Goal: Transaction & Acquisition: Book appointment/travel/reservation

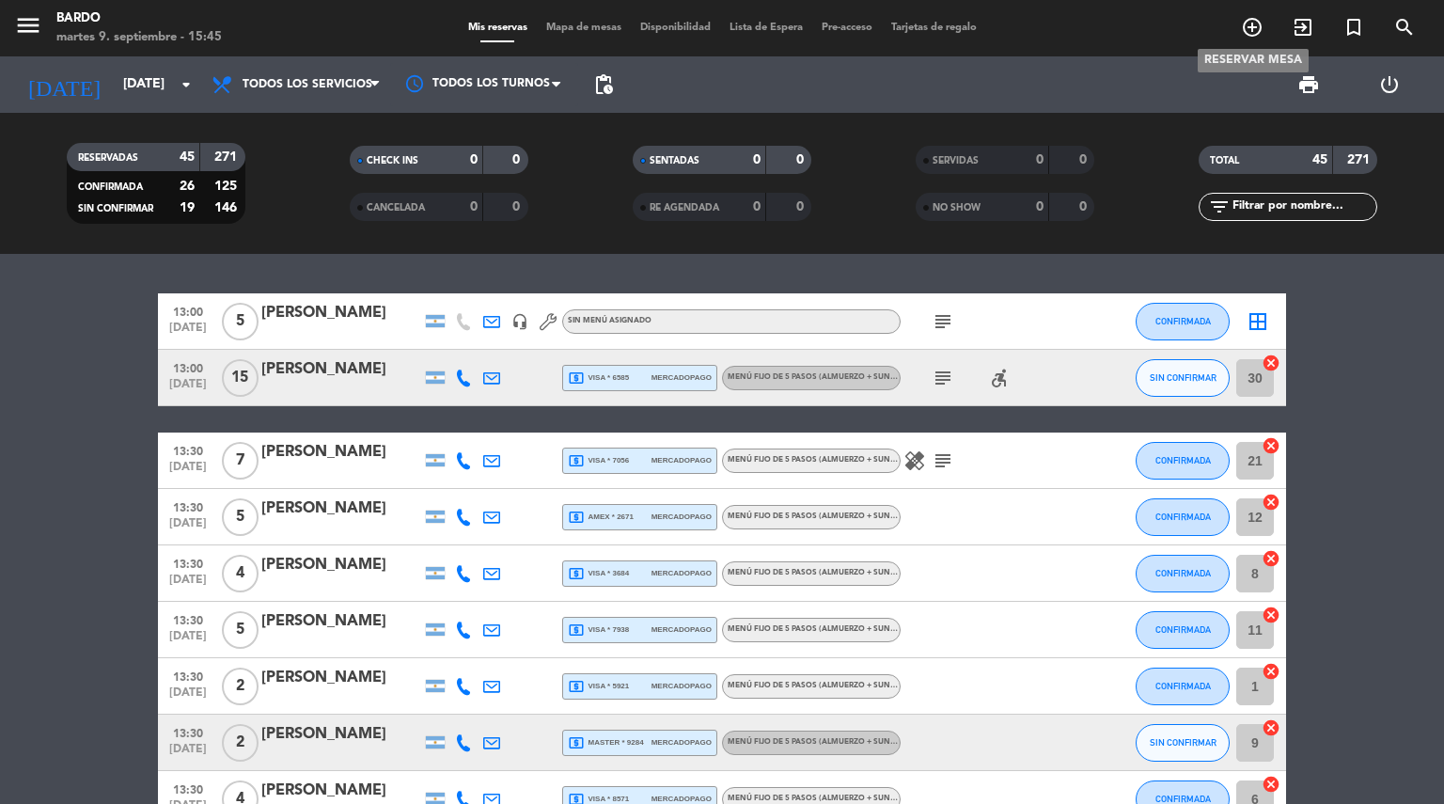
click at [1245, 25] on icon "add_circle_outline" at bounding box center [1252, 27] width 23 height 23
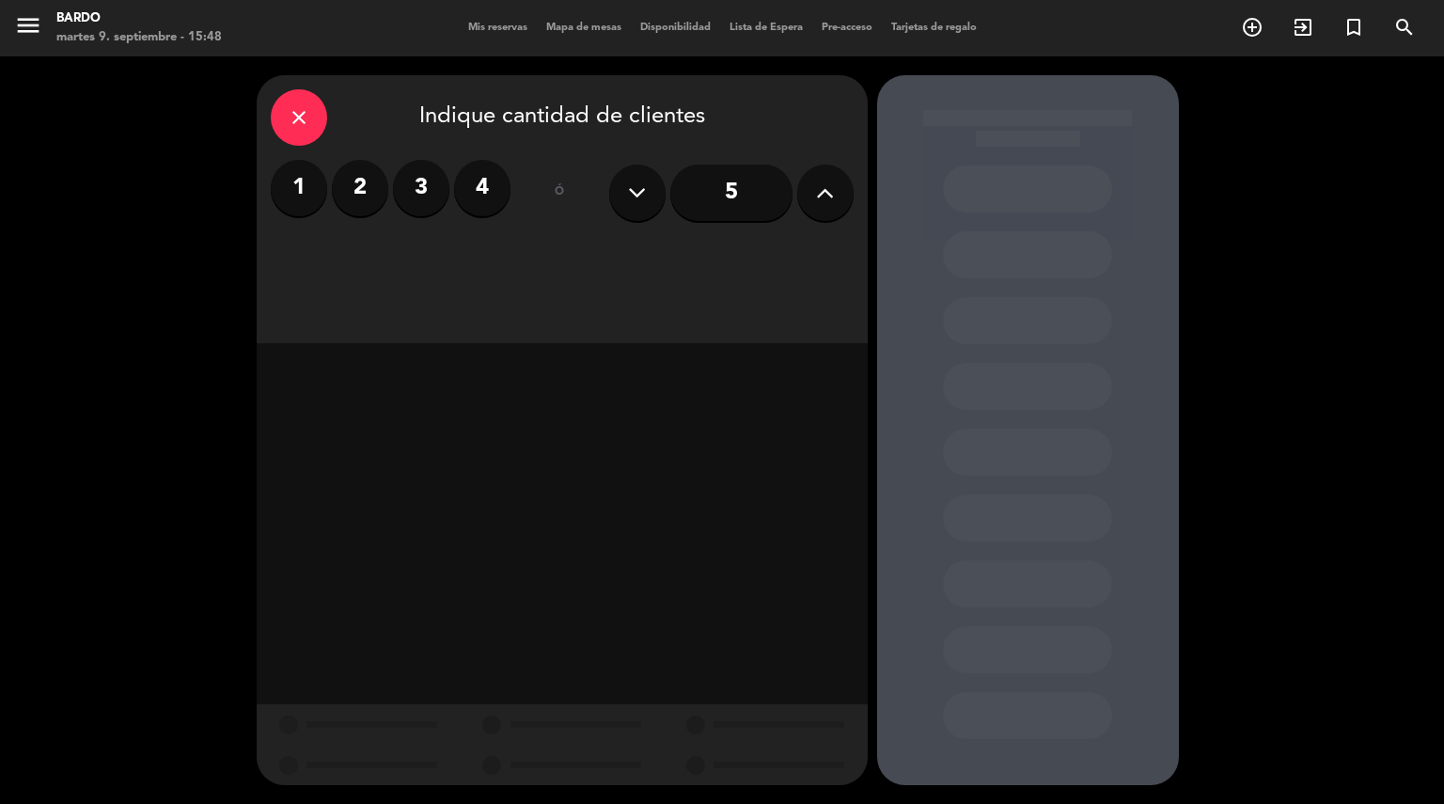
click at [814, 200] on button at bounding box center [825, 193] width 56 height 56
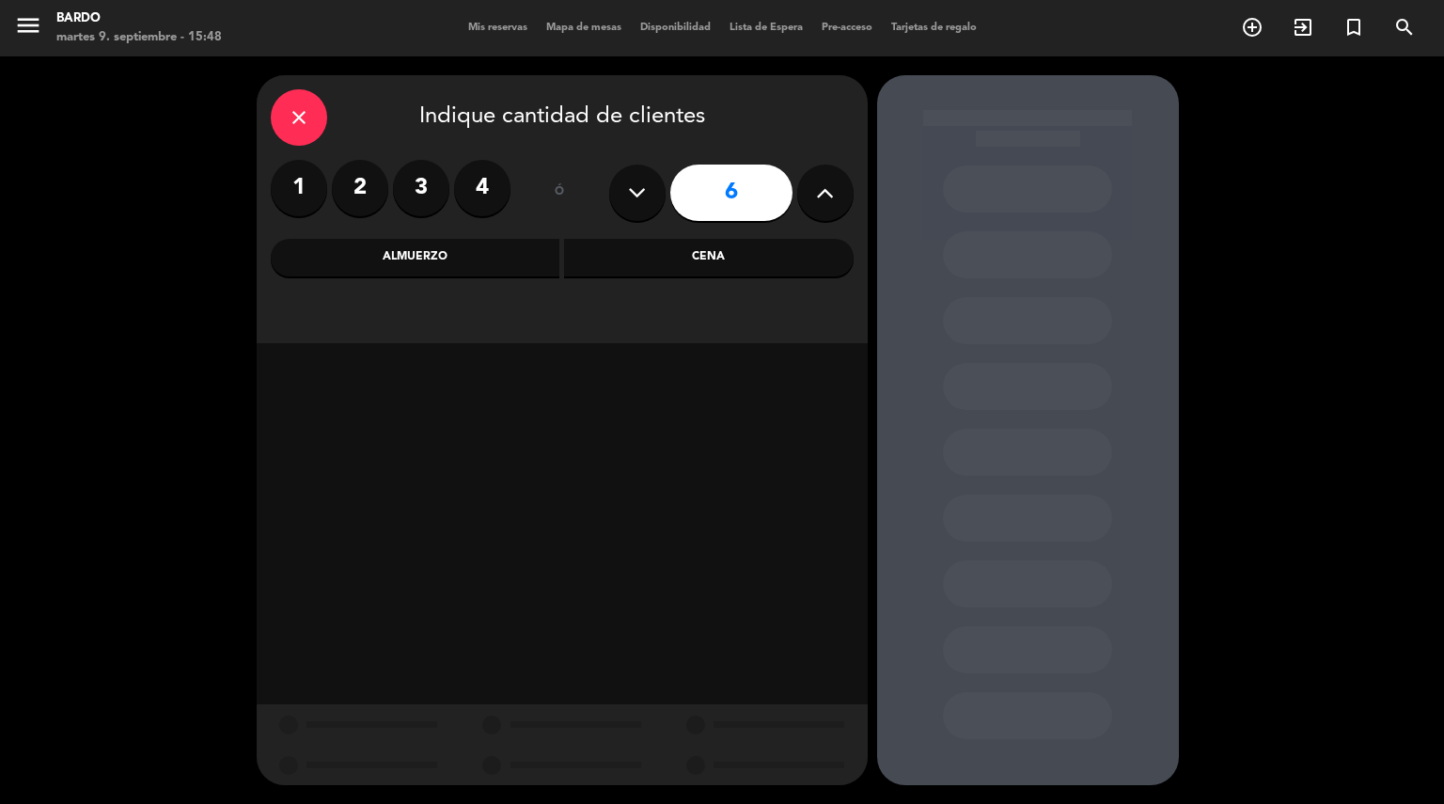
click at [676, 277] on div "close Indique cantidad de clientes 1 2 3 4 ó 6 Almuerzo Cena" at bounding box center [562, 209] width 611 height 268
click at [686, 266] on div "Cena" at bounding box center [709, 258] width 290 height 38
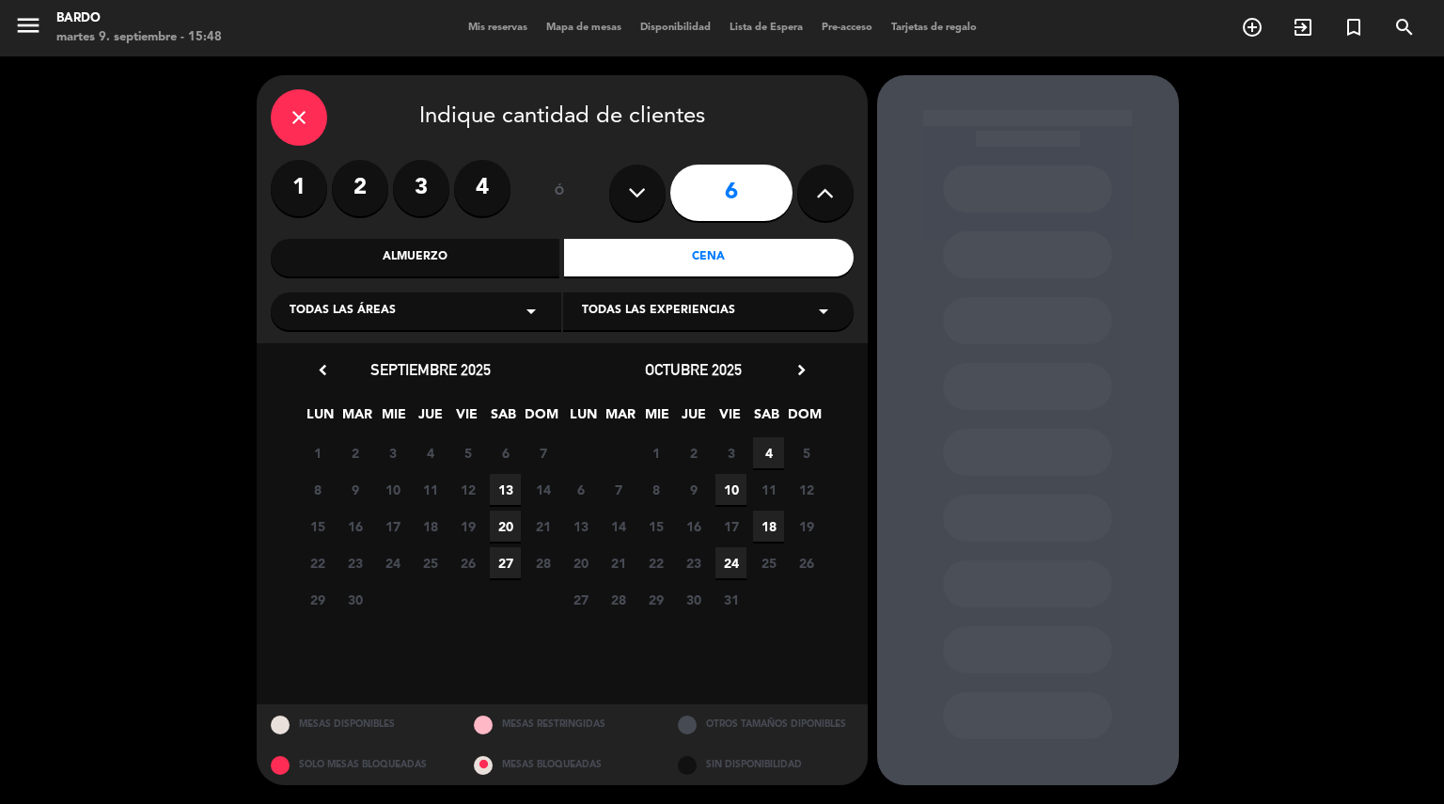
click at [502, 488] on span "13" at bounding box center [505, 489] width 31 height 31
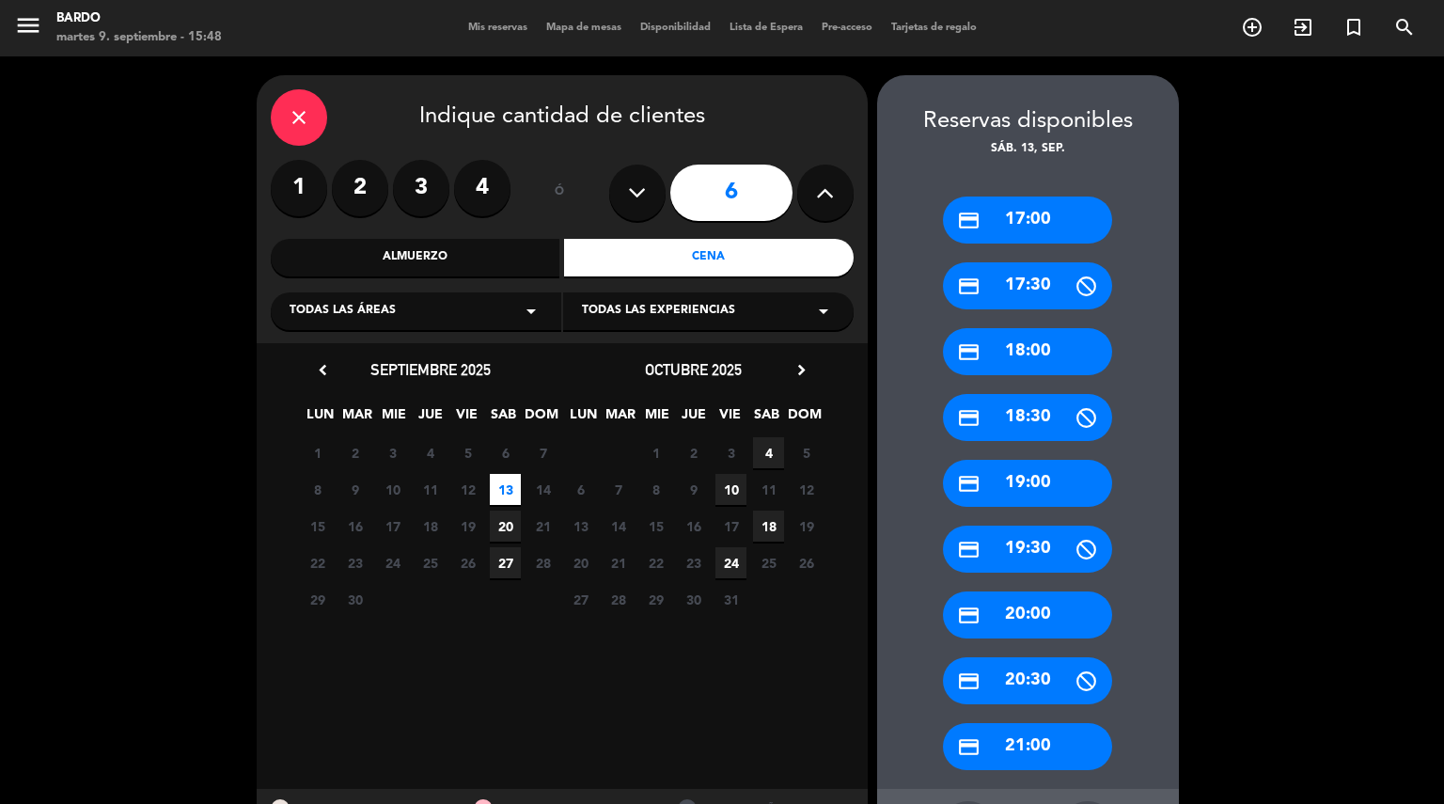
click at [1058, 483] on div "credit_card 19:00" at bounding box center [1027, 483] width 169 height 47
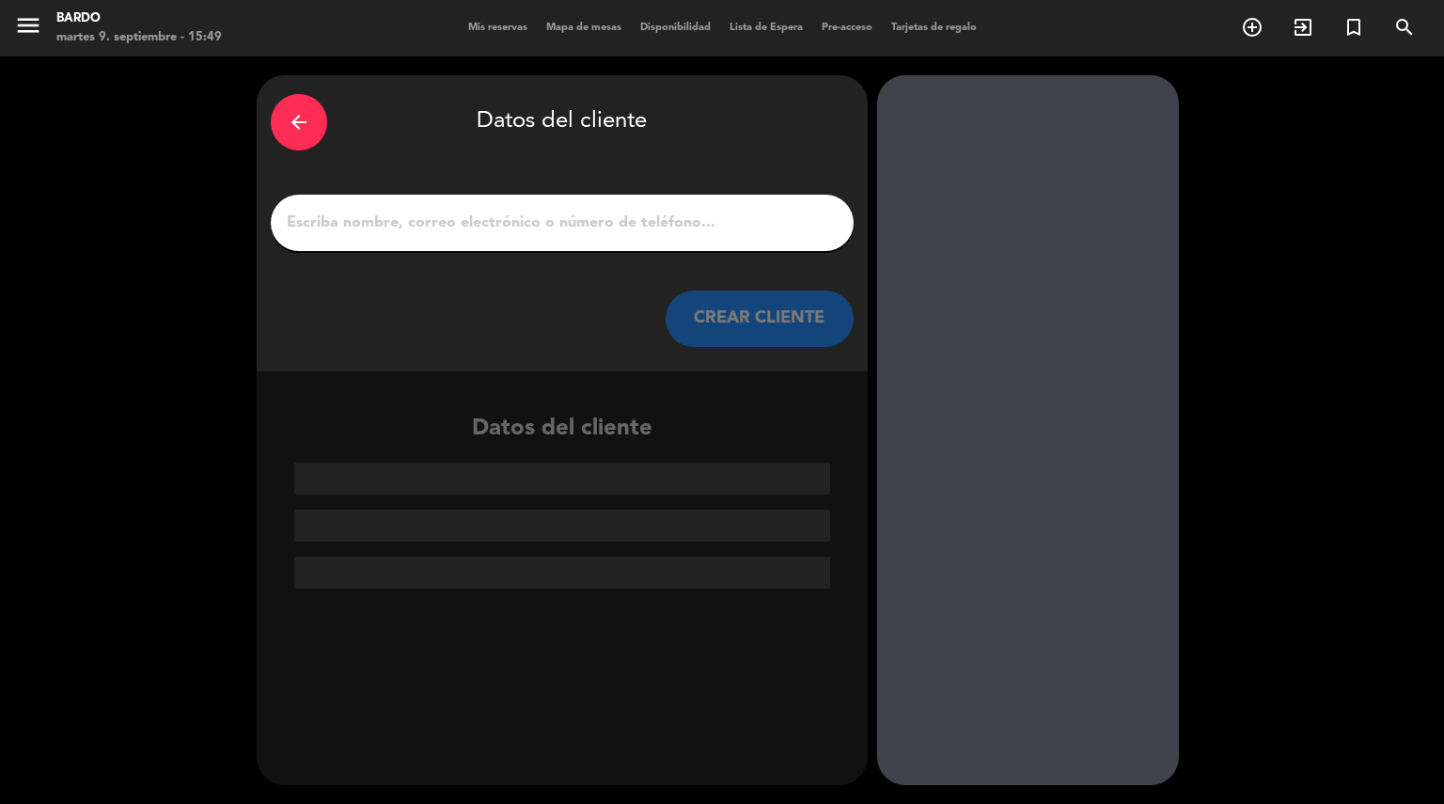
click at [675, 218] on input "1" at bounding box center [562, 223] width 555 height 26
paste input "12/8 CNDC: Ofrecerle a CMQ margen de tolerancia (% a definir) en el OP para cer…"
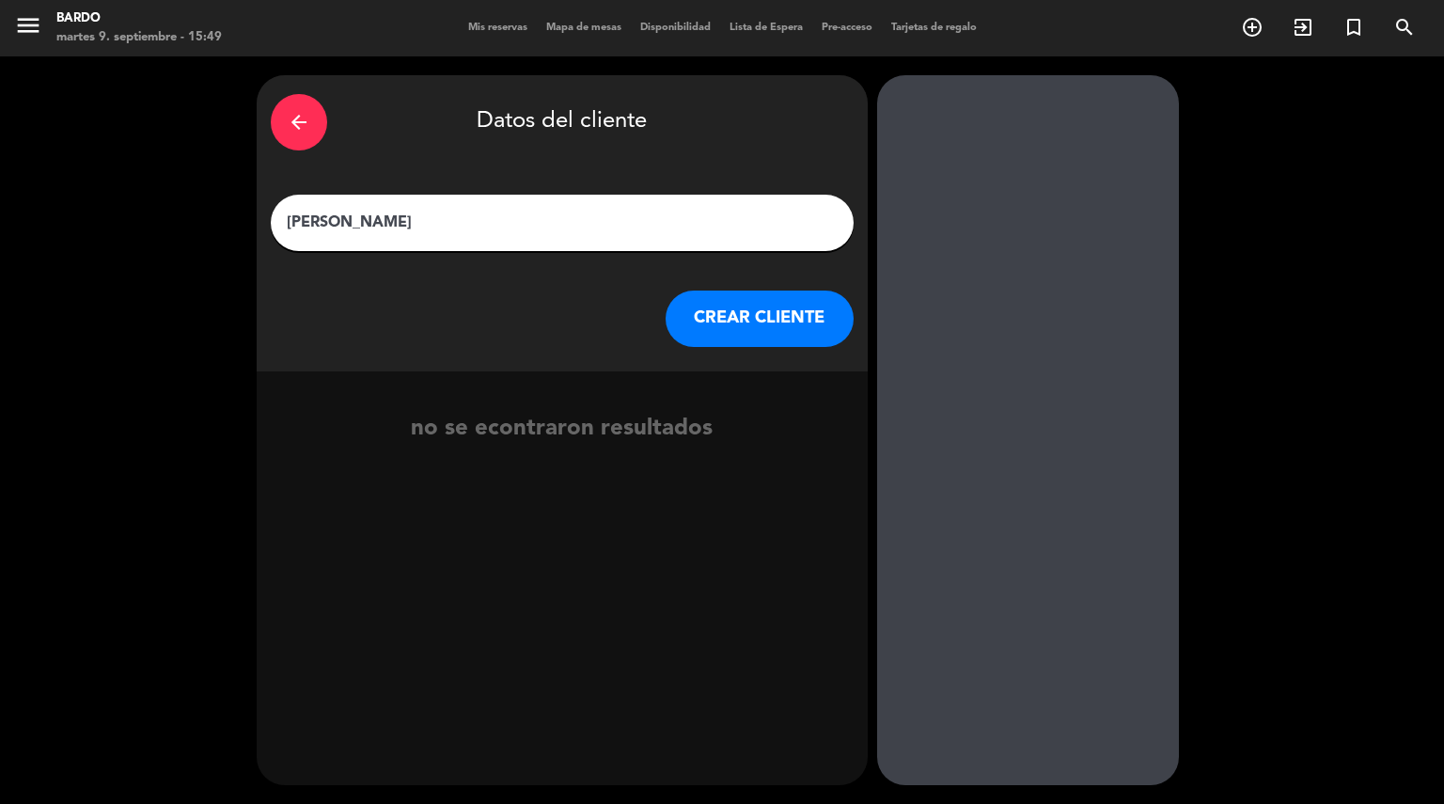
type input "[PERSON_NAME]"
click at [713, 319] on button "CREAR CLIENTE" at bounding box center [760, 318] width 188 height 56
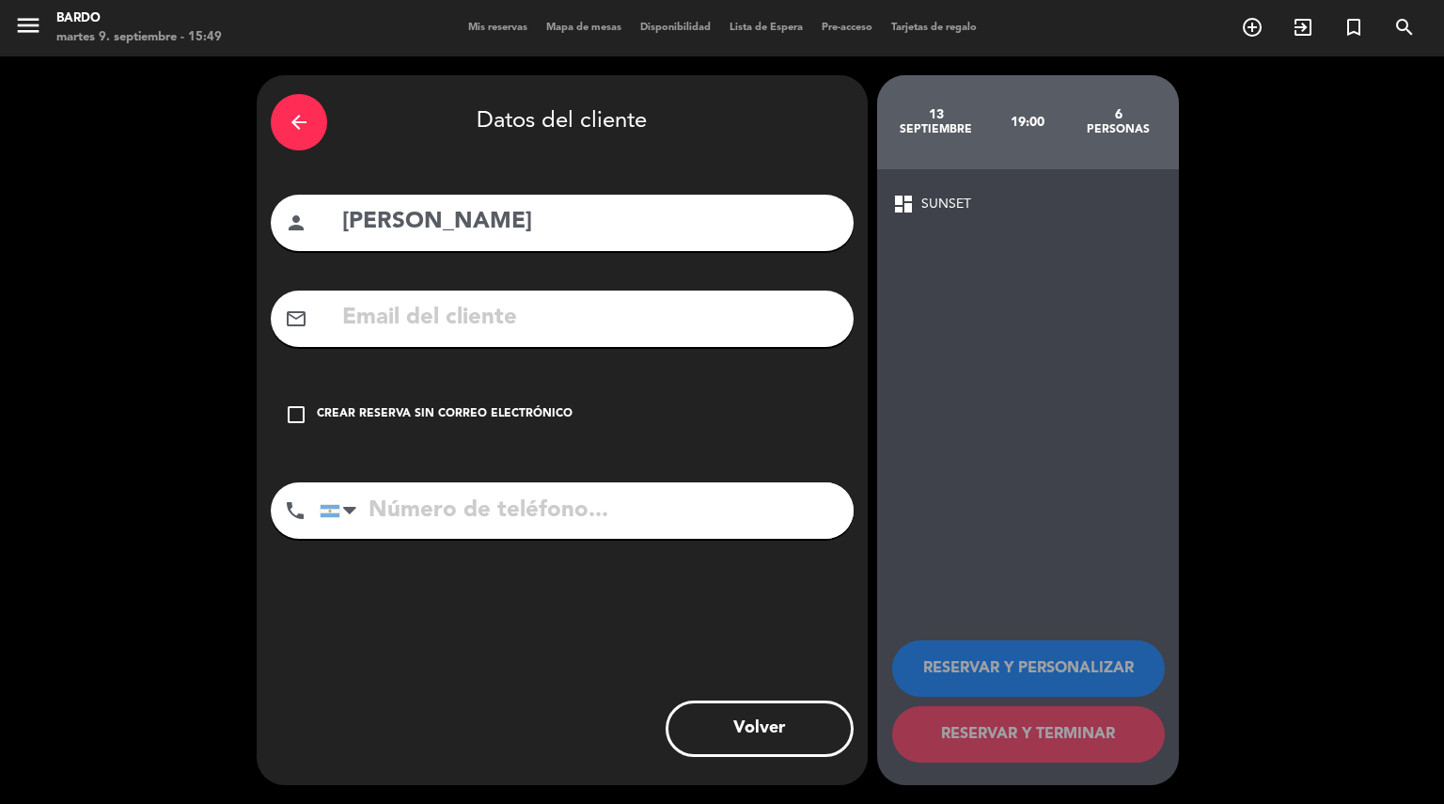
click at [368, 411] on div "Crear reserva sin correo electrónico" at bounding box center [445, 414] width 256 height 19
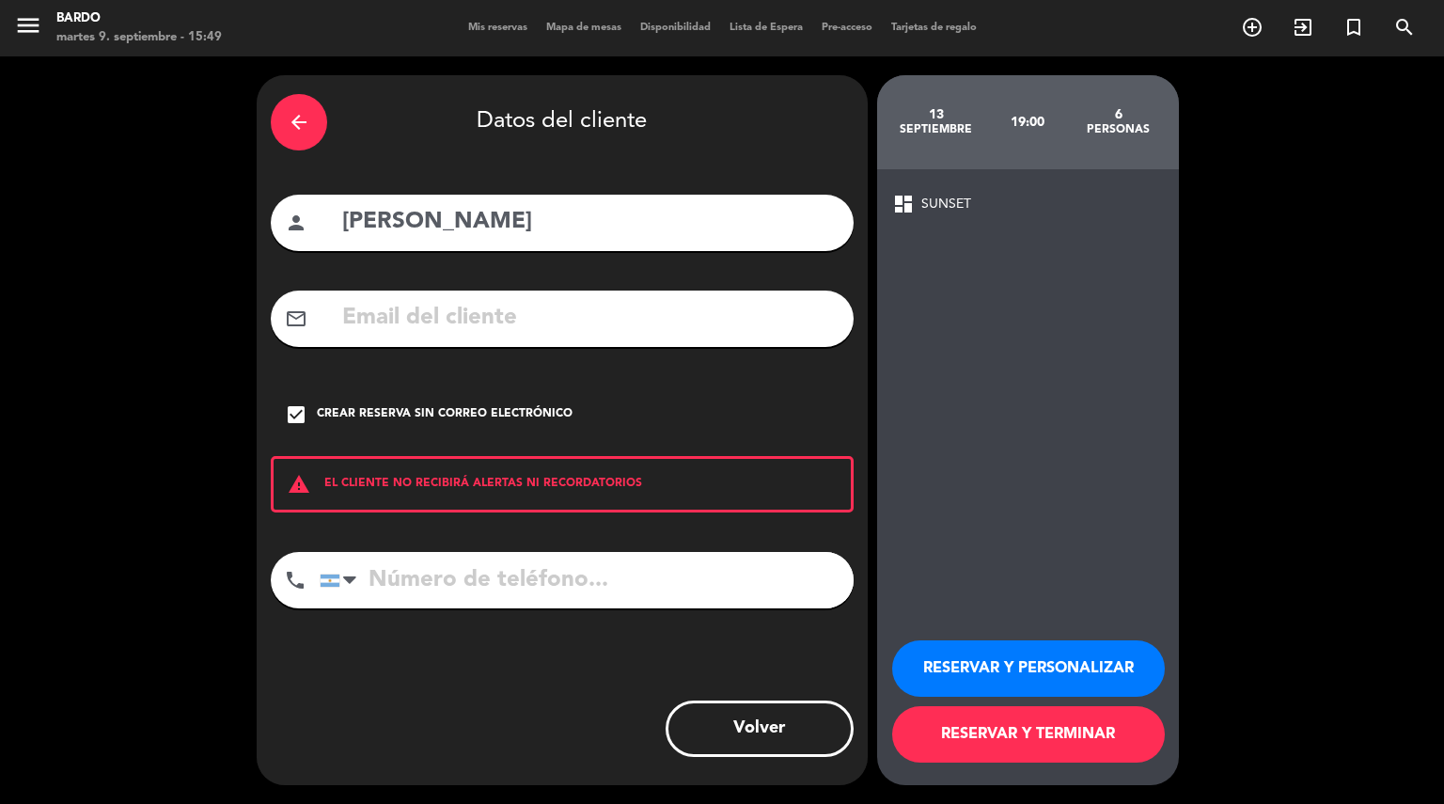
click at [982, 664] on button "RESERVAR Y PERSONALIZAR" at bounding box center [1028, 668] width 273 height 56
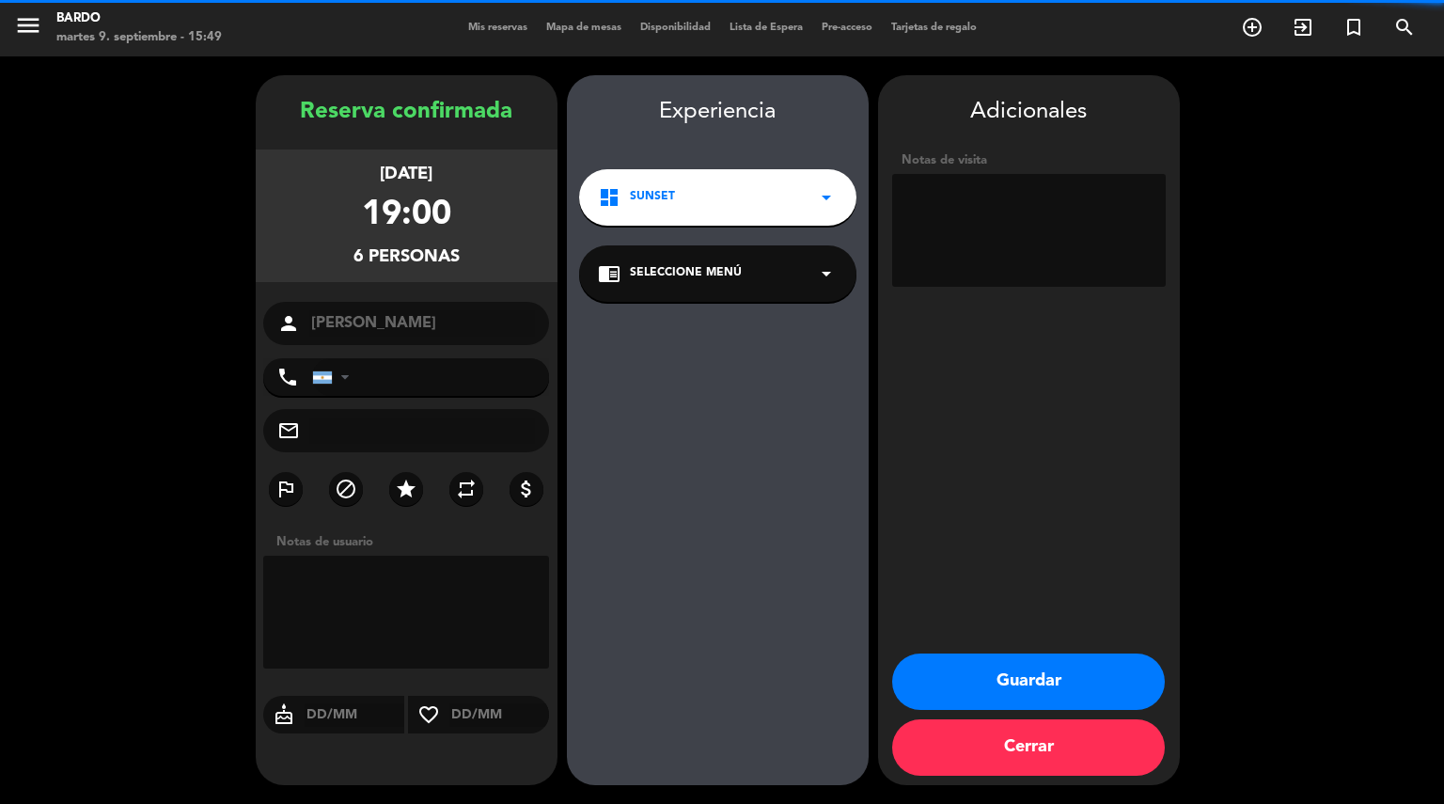
click at [1015, 213] on textarea at bounding box center [1029, 230] width 274 height 113
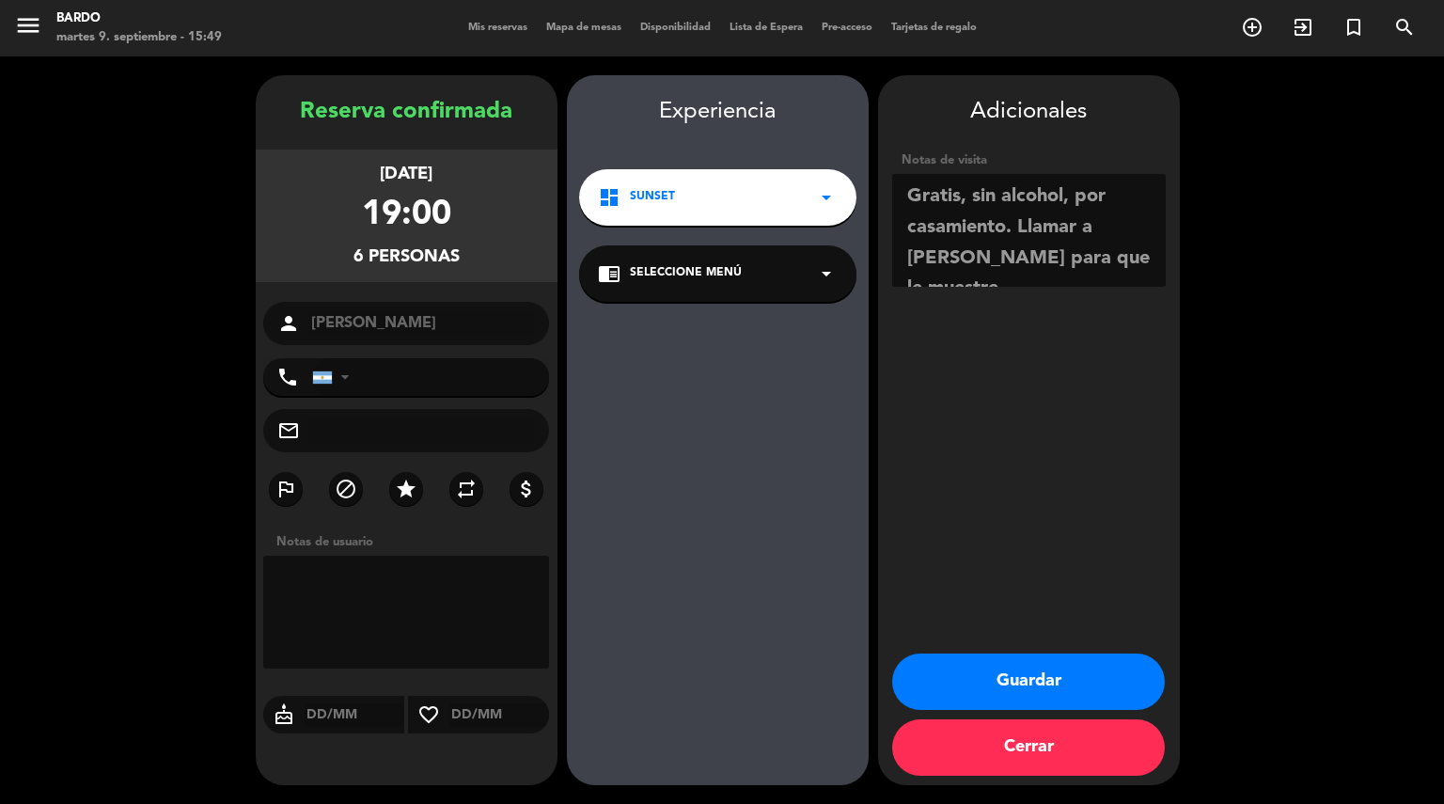
scroll to position [13, 0]
type textarea "Gratis, sin alcohol, por casamiento. Llamar a [PERSON_NAME] para que le muestre…"
click at [996, 678] on button "Guardar" at bounding box center [1028, 681] width 273 height 56
